Goal: Transaction & Acquisition: Subscribe to service/newsletter

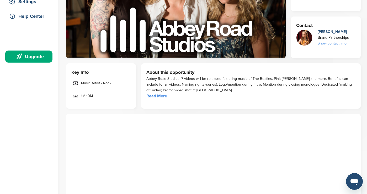
click at [163, 96] on link "Read More" at bounding box center [156, 96] width 21 height 5
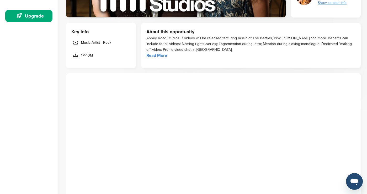
click at [77, 56] on icon at bounding box center [75, 55] width 5 height 5
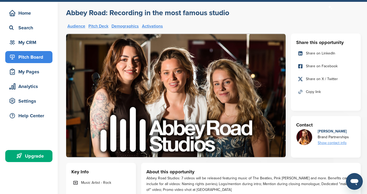
scroll to position [0, 0]
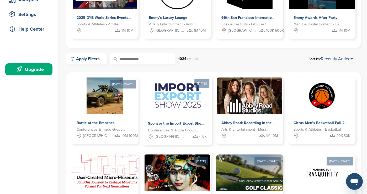
click at [199, 137] on span "< 5K" at bounding box center [202, 137] width 7 height 6
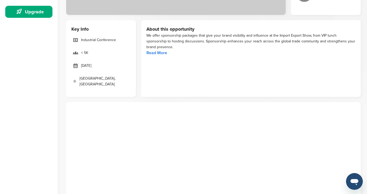
click at [157, 52] on link "Read More" at bounding box center [156, 52] width 21 height 5
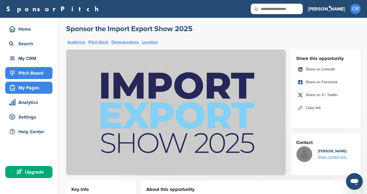
click at [35, 88] on div "My Pages" at bounding box center [30, 87] width 45 height 9
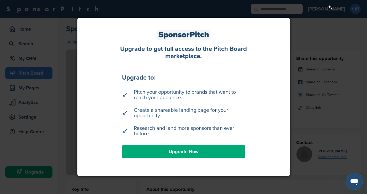
click at [316, 41] on div at bounding box center [183, 97] width 367 height 194
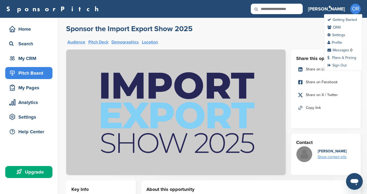
click at [350, 9] on span "OR" at bounding box center [355, 9] width 10 height 10
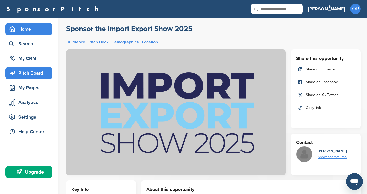
click at [24, 26] on div "Home" at bounding box center [30, 28] width 45 height 9
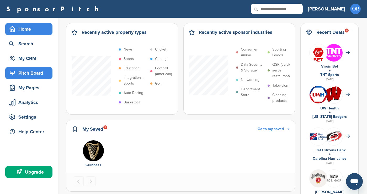
click at [41, 73] on div "Pitch Board" at bounding box center [30, 72] width 45 height 9
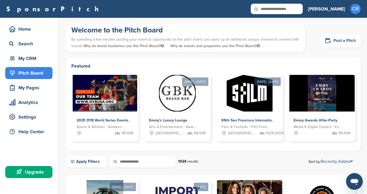
click at [345, 41] on link "Post a Pitch" at bounding box center [341, 40] width 40 height 13
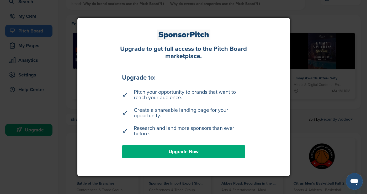
scroll to position [49, 0]
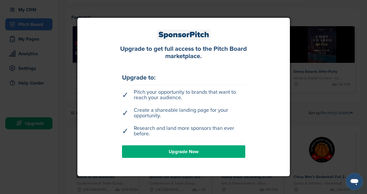
click at [175, 151] on link "Upgrade Now" at bounding box center [183, 152] width 123 height 13
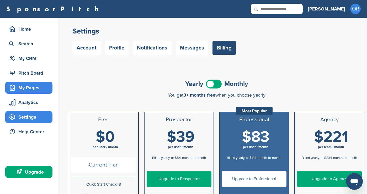
click at [31, 88] on div "My Pages" at bounding box center [30, 87] width 45 height 9
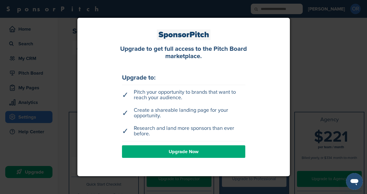
click at [314, 39] on div at bounding box center [183, 97] width 367 height 194
